Goal: Information Seeking & Learning: Learn about a topic

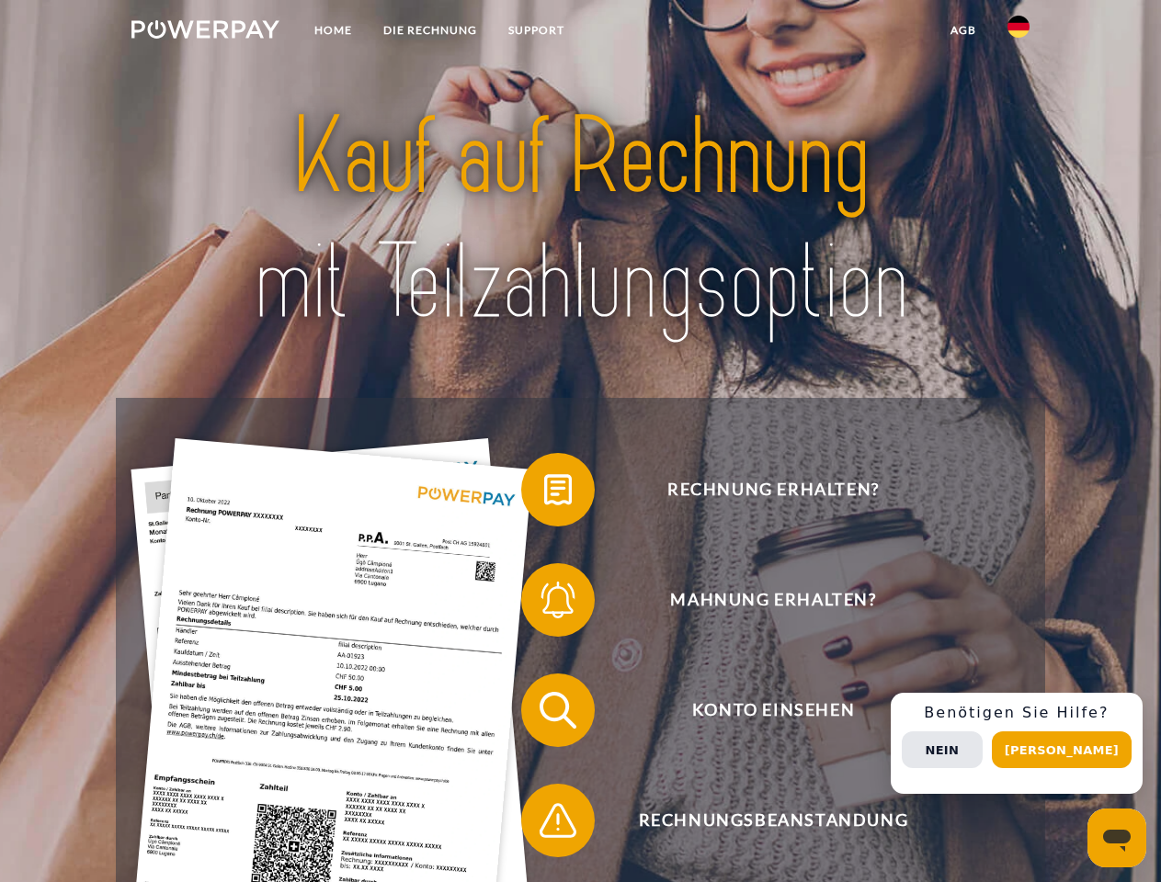
click at [205, 32] on img at bounding box center [205, 29] width 148 height 18
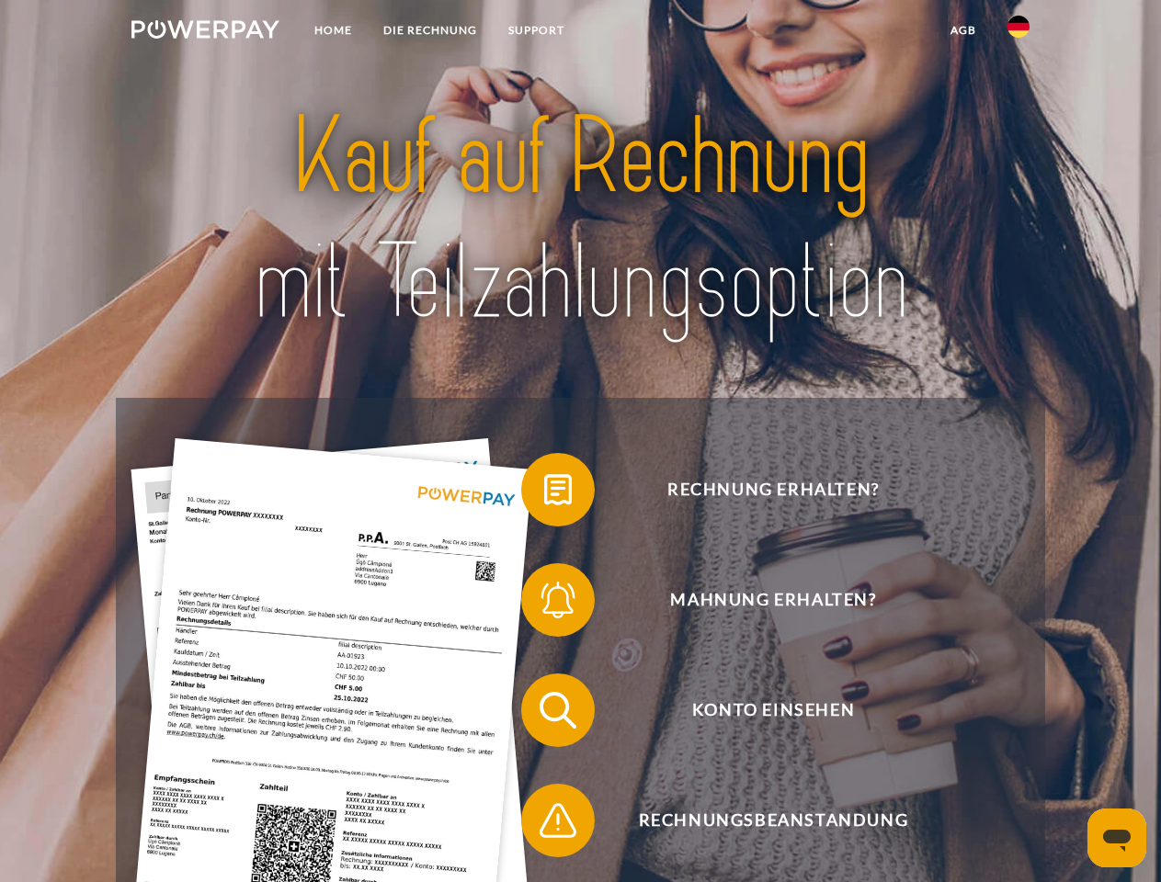
click at [1018, 32] on img at bounding box center [1018, 27] width 22 height 22
click at [962, 30] on link "agb" at bounding box center [963, 30] width 57 height 33
click at [544, 494] on span at bounding box center [530, 490] width 92 height 92
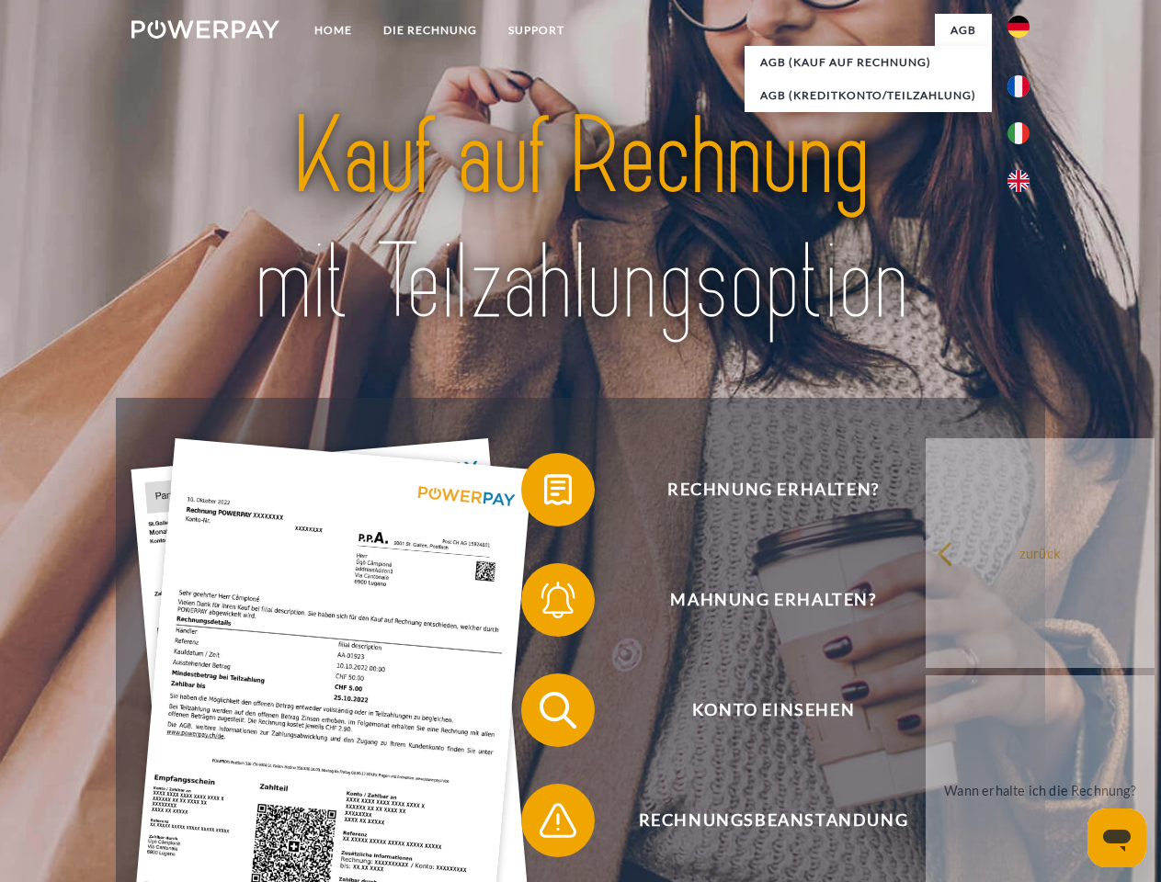
click at [544, 604] on span at bounding box center [530, 600] width 92 height 92
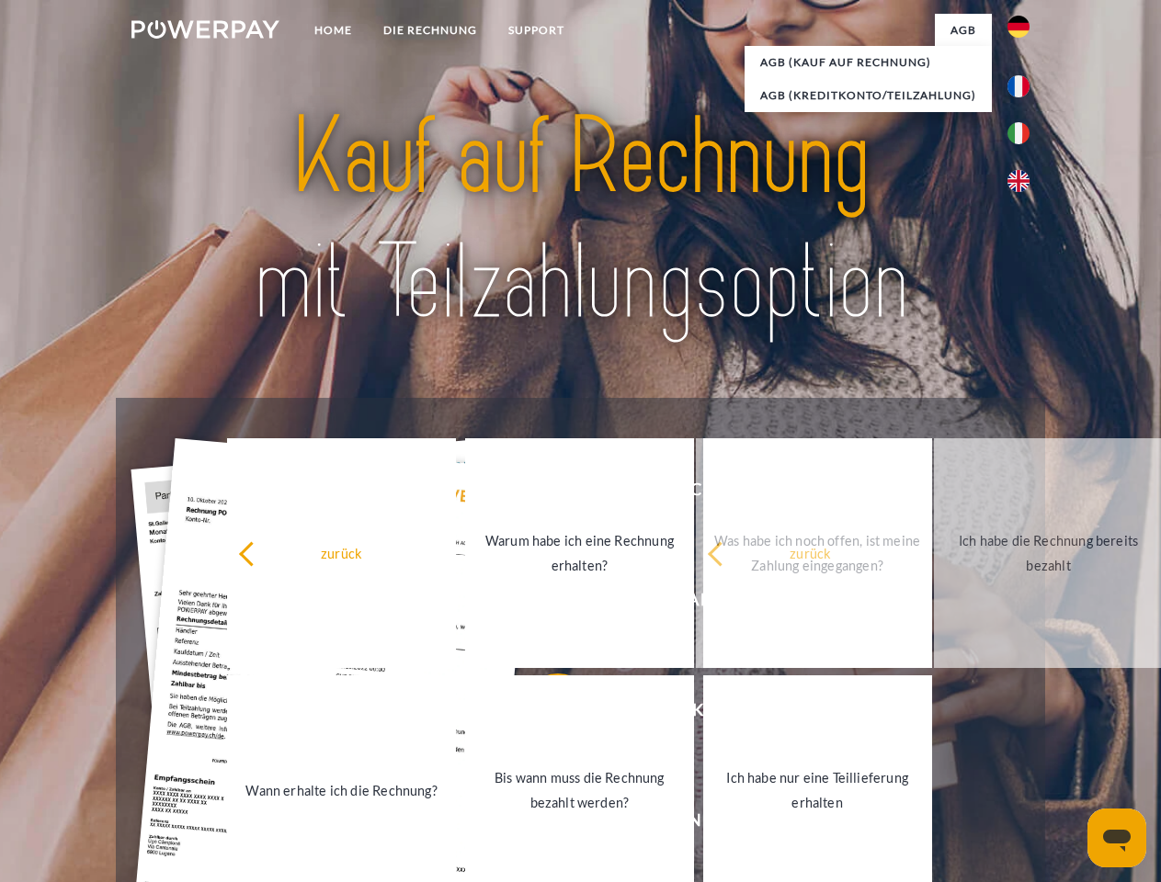
click at [544, 714] on link "Bis wann muss die Rechnung bezahlt werden?" at bounding box center [579, 790] width 229 height 230
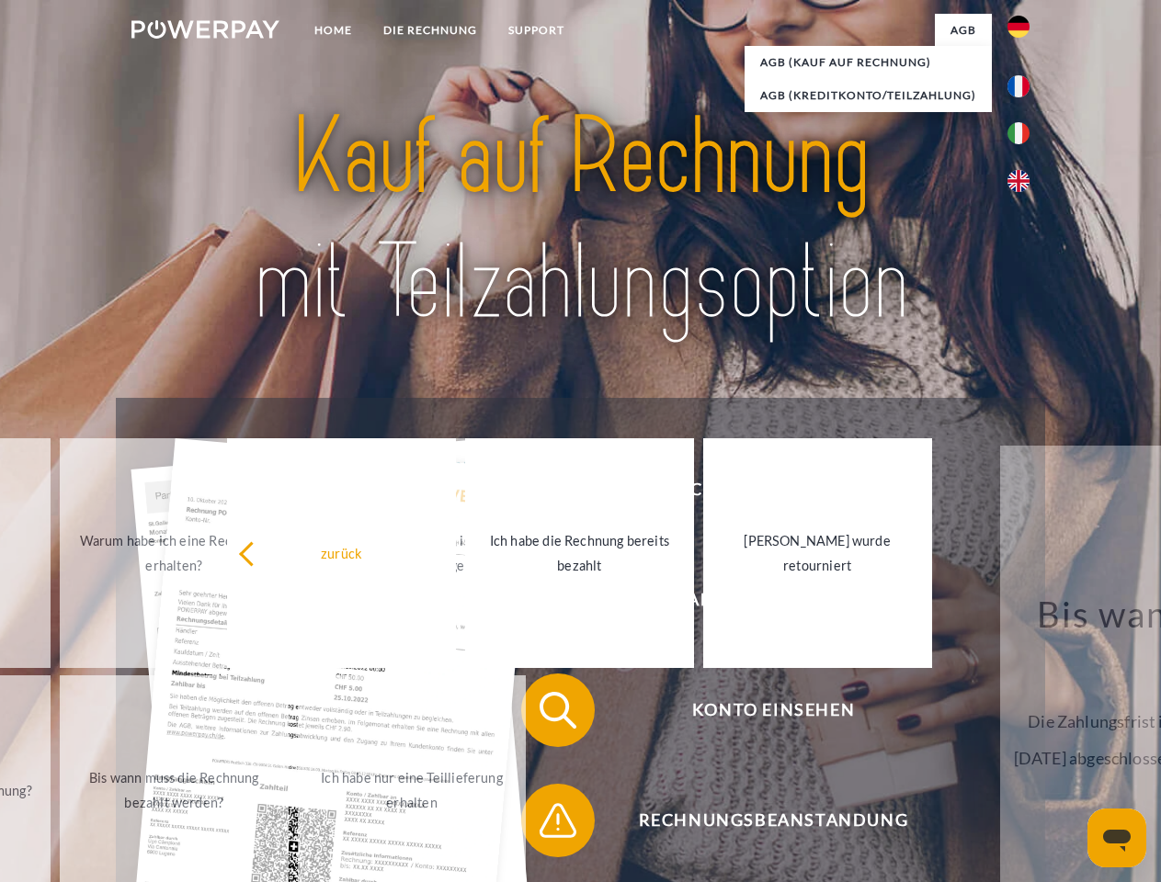
click at [544, 824] on span at bounding box center [530, 821] width 92 height 92
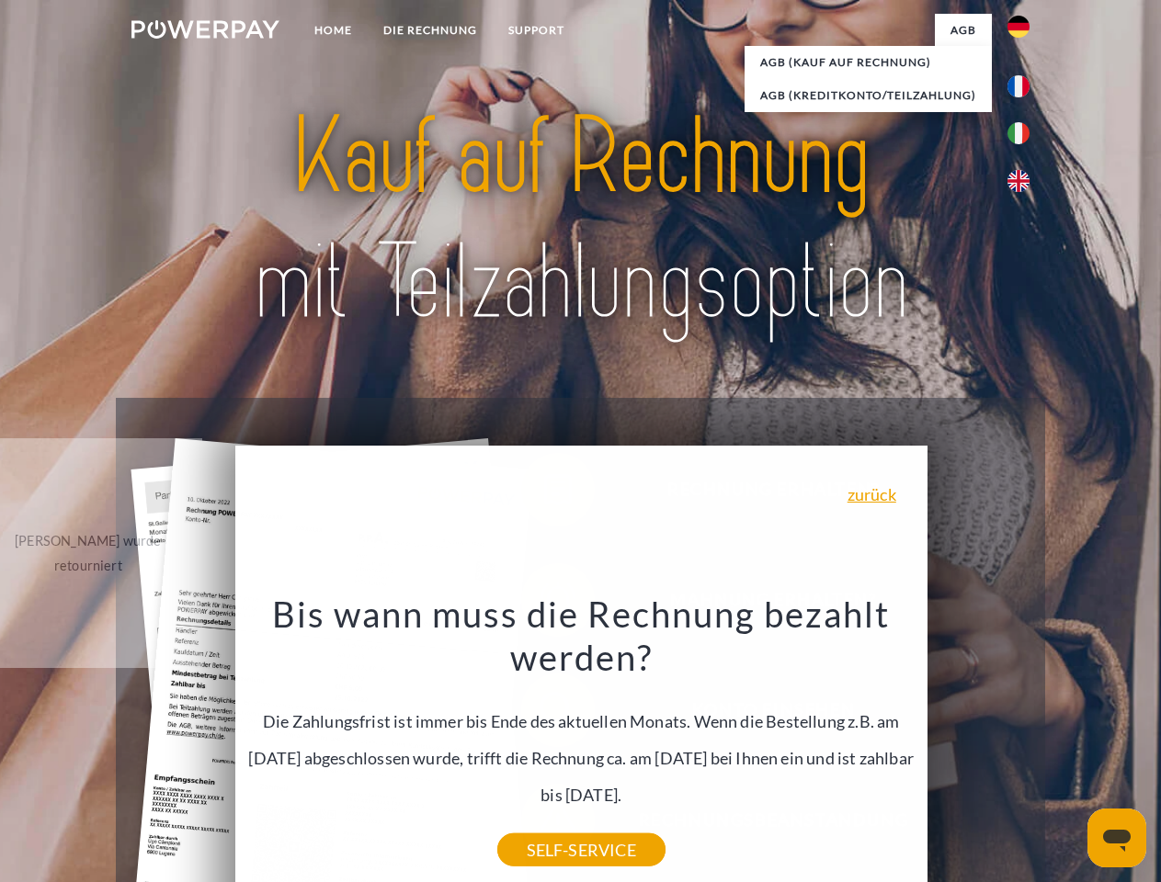
click at [1023, 743] on div "Rechnung erhalten? Mahnung erhalten? Konto einsehen" at bounding box center [580, 765] width 928 height 735
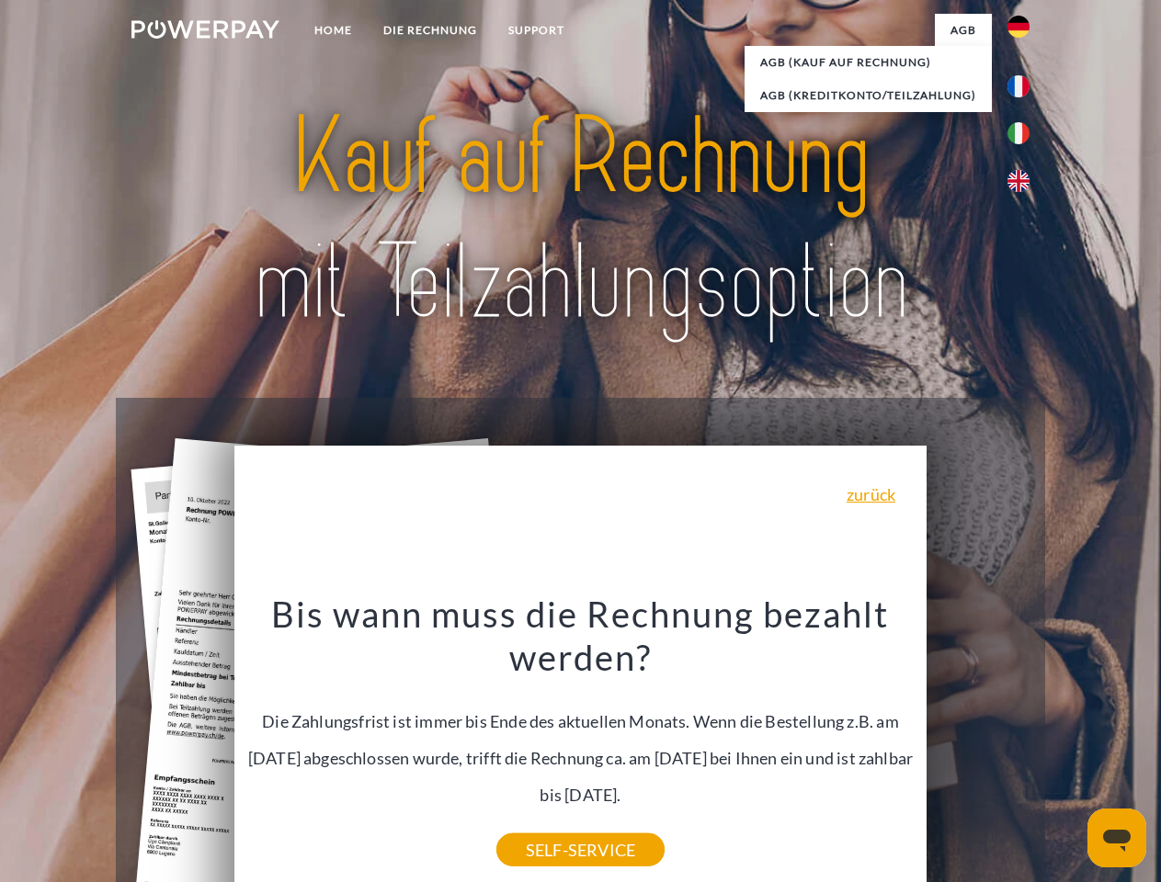
click at [978, 747] on span "Konto einsehen" at bounding box center [773, 711] width 450 height 74
click at [1068, 750] on header "Home DIE RECHNUNG SUPPORT" at bounding box center [580, 634] width 1161 height 1269
